Goal: Task Accomplishment & Management: Manage account settings

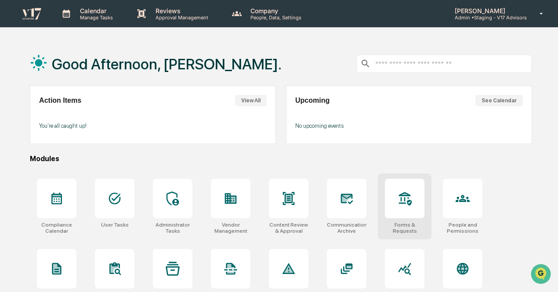
click at [394, 209] on div at bounding box center [405, 199] width 40 height 40
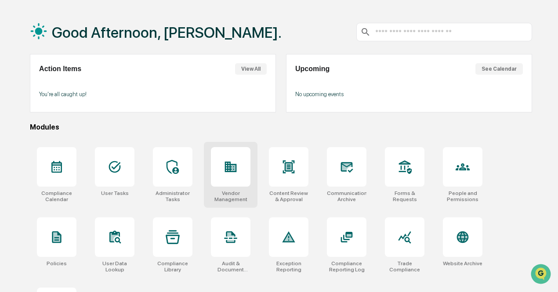
scroll to position [44, 0]
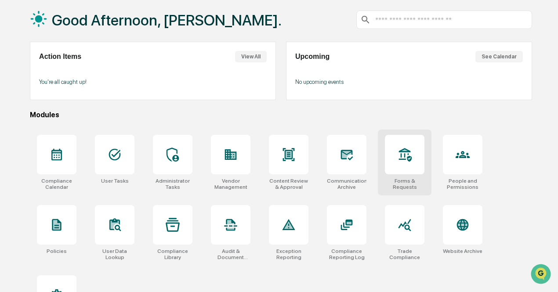
click at [402, 160] on icon at bounding box center [405, 155] width 13 height 14
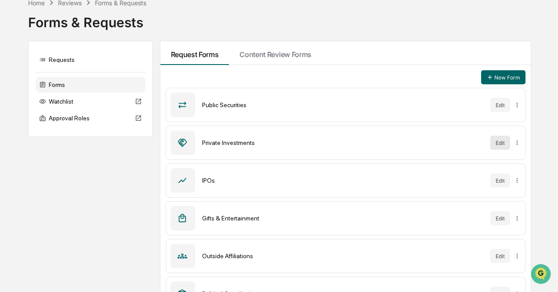
click at [491, 139] on button "Edit" at bounding box center [501, 143] width 20 height 14
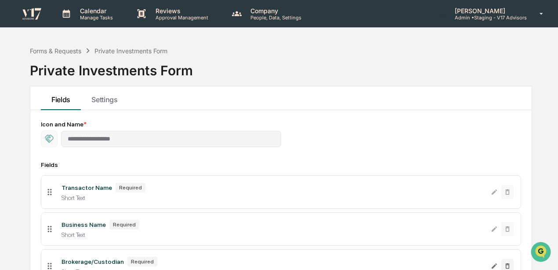
click at [47, 57] on div "Private Investments Form" at bounding box center [111, 66] width 163 height 23
click at [40, 18] on img at bounding box center [31, 13] width 21 height 13
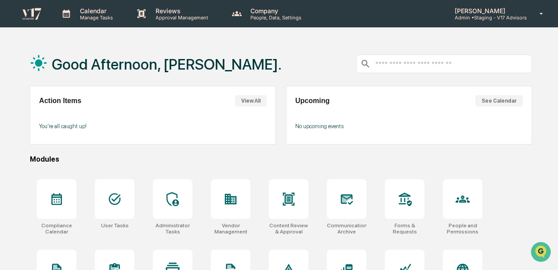
click at [508, 11] on p "[PERSON_NAME]" at bounding box center [487, 10] width 79 height 7
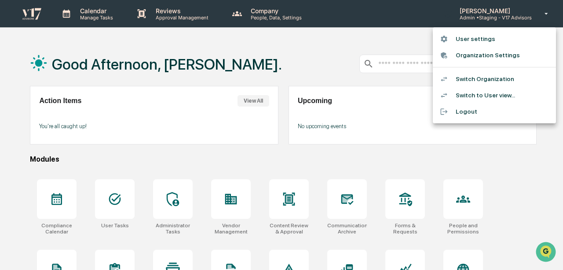
click at [503, 80] on li "Switch Organization" at bounding box center [494, 79] width 123 height 16
